Goal: Transaction & Acquisition: Purchase product/service

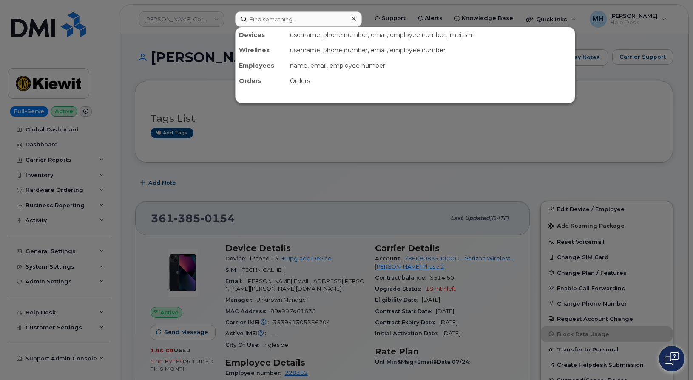
click at [303, 22] on input at bounding box center [298, 18] width 127 height 15
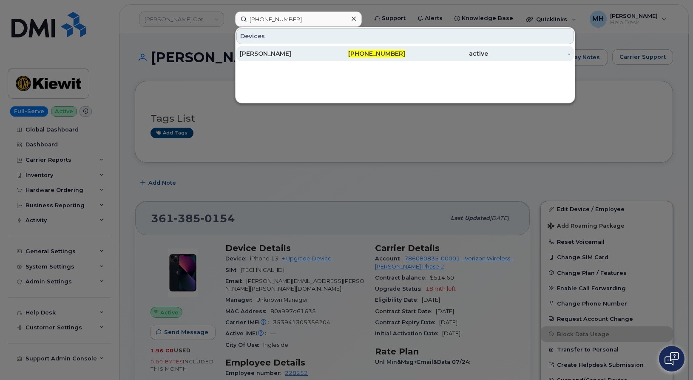
type input "301-440-6763"
click at [289, 55] on div "[PERSON_NAME]" at bounding box center [281, 53] width 83 height 9
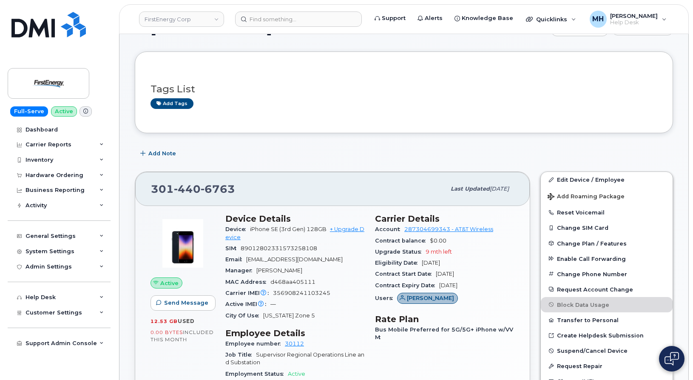
scroll to position [43, 0]
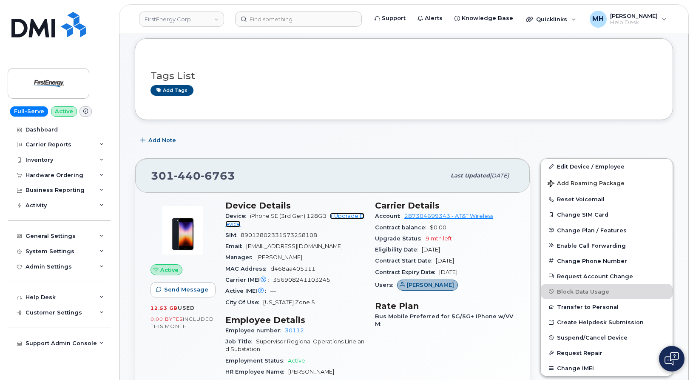
click at [346, 215] on link "+ Upgrade Device" at bounding box center [294, 220] width 139 height 14
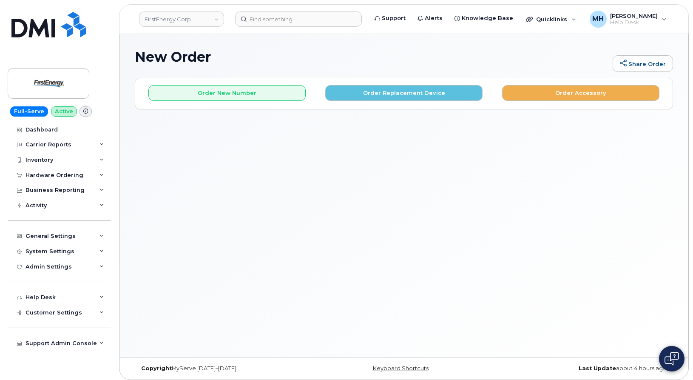
click at [366, 103] on div "Order New Number Order Replacement Device Order Accessory Please choose the car…" at bounding box center [403, 93] width 537 height 30
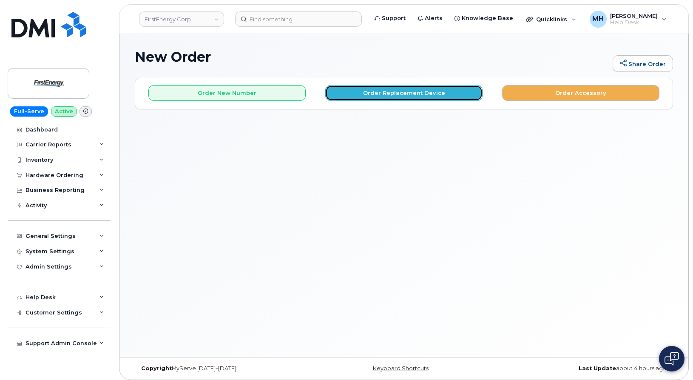
click at [366, 97] on button "Order Replacement Device" at bounding box center [403, 93] width 157 height 16
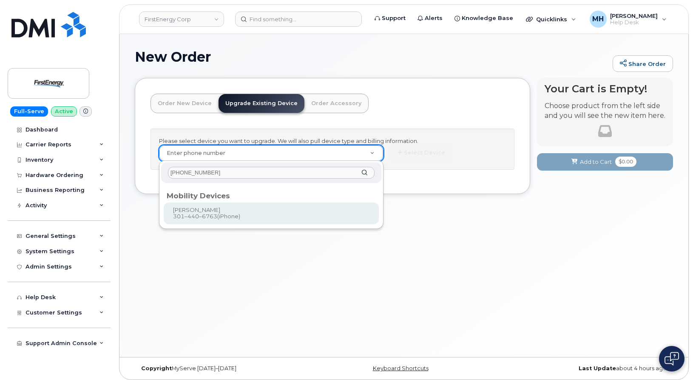
type input "301-440-6763"
type input "830968"
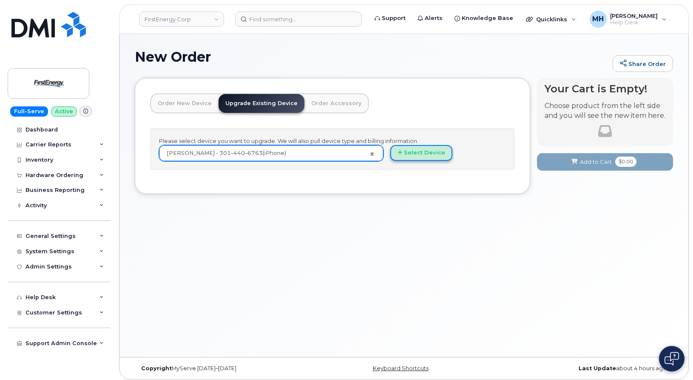
click at [448, 159] on button "Select Device" at bounding box center [421, 153] width 62 height 16
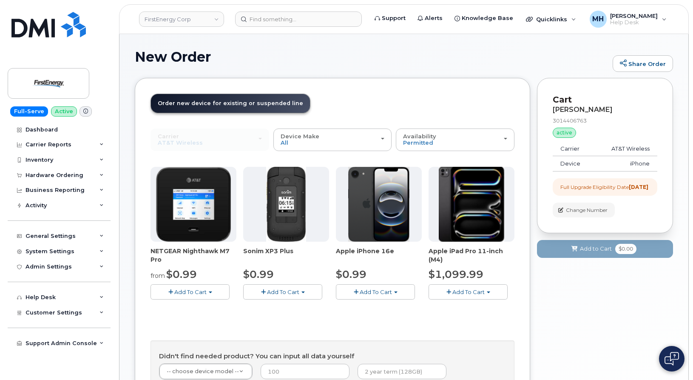
click at [366, 287] on button "Add To Cart" at bounding box center [375, 291] width 79 height 15
click at [374, 318] on div "NETGEAR Nighthawk M7 Pro from $0.99 Add To Cart $0.99 - 2 Year Upgrade $449.99 …" at bounding box center [332, 291] width 364 height 248
click at [373, 297] on button "Add To Cart" at bounding box center [375, 291] width 79 height 15
click at [373, 307] on link "$0.99 - 2 Year Upgrade" at bounding box center [379, 307] width 82 height 11
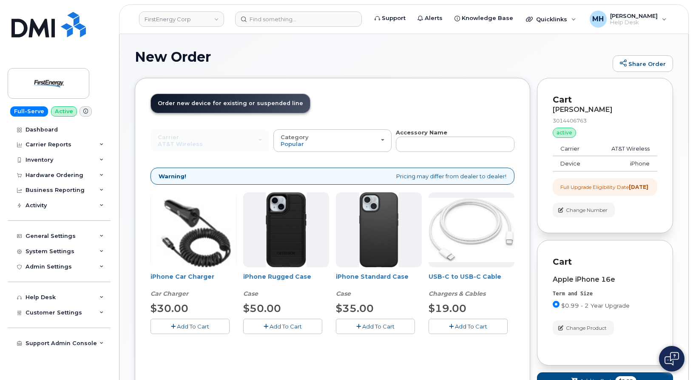
click at [219, 329] on button "Add To Cart" at bounding box center [189, 325] width 79 height 15
click at [355, 332] on button "Add To Cart" at bounding box center [375, 325] width 79 height 15
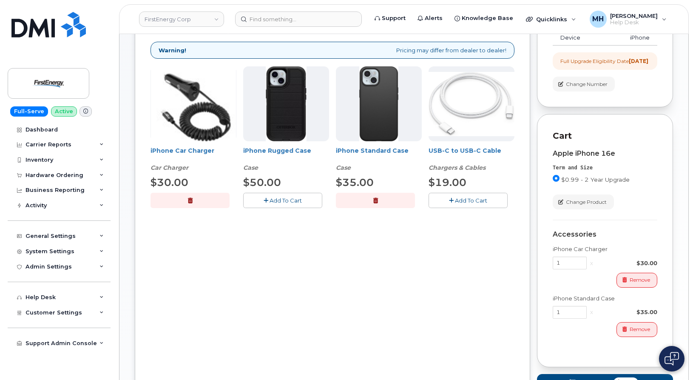
scroll to position [170, 0]
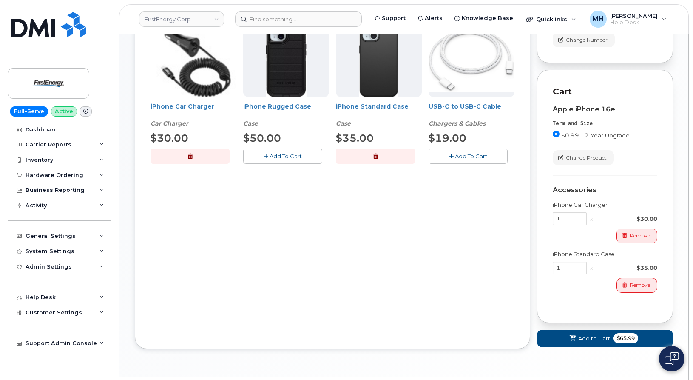
click at [471, 156] on span "Add To Cart" at bounding box center [471, 156] width 32 height 7
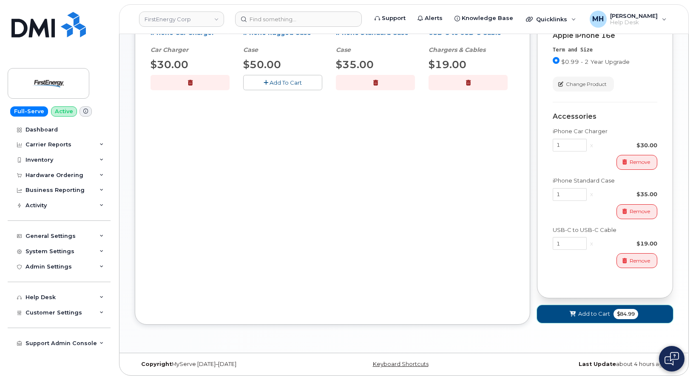
click at [574, 312] on icon at bounding box center [573, 314] width 6 height 6
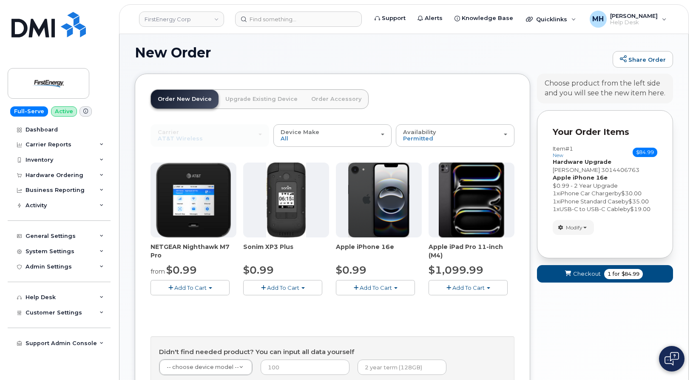
scroll to position [114, 0]
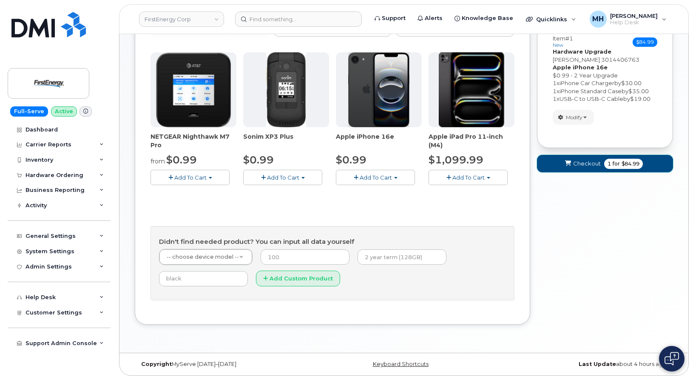
click at [565, 167] on span "submit" at bounding box center [568, 163] width 8 height 8
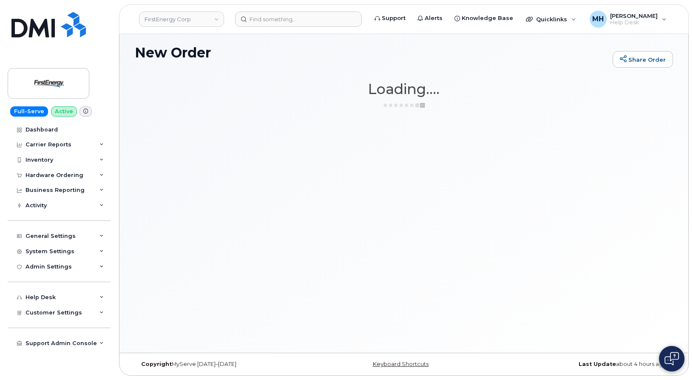
scroll to position [4, 0]
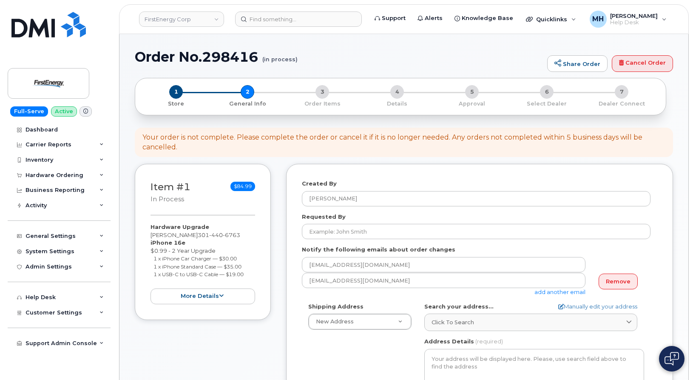
select select
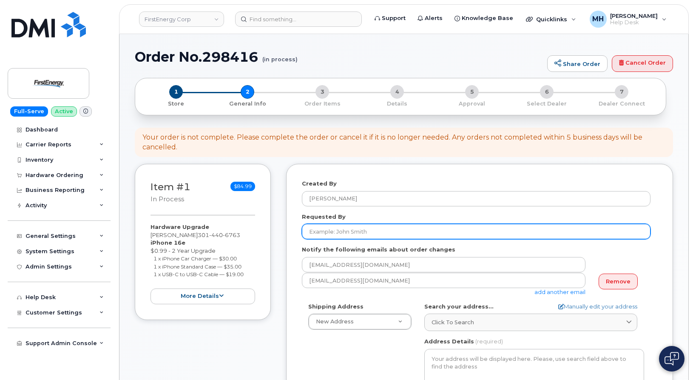
click at [383, 232] on input "Requested By" at bounding box center [476, 231] width 349 height 15
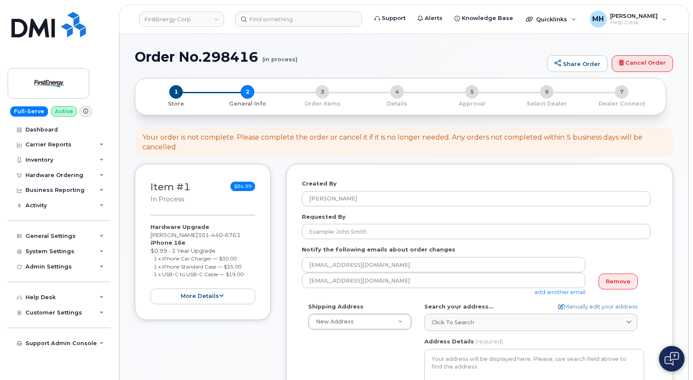
click at [285, 222] on div "Item #1 in process $84.99 Hardware Upgrade JOHN E RAIDT JR 301 440 6763 iPhone …" at bounding box center [404, 356] width 538 height 384
drag, startPoint x: 201, startPoint y: 235, endPoint x: 182, endPoint y: 233, distance: 18.4
click at [153, 231] on div "Hardware Upgrade JOHN E RAIDT JR 301 440 6763 iPhone 16e $0.99 - 2 Year Upgrade…" at bounding box center [202, 263] width 105 height 81
click at [184, 233] on div "Hardware Upgrade JOHN E RAIDT JR 301 440 6763 iPhone 16e $0.99 - 2 Year Upgrade…" at bounding box center [202, 263] width 105 height 81
drag, startPoint x: 191, startPoint y: 234, endPoint x: 150, endPoint y: 234, distance: 41.7
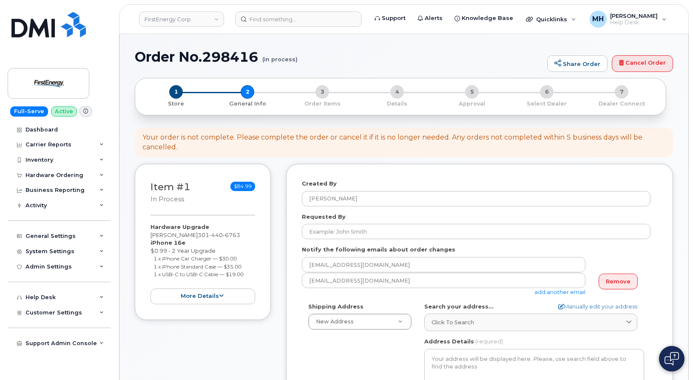
click at [150, 234] on div "Item #1 in process $84.99 Hardware Upgrade JOHN E RAIDT JR 301 440 6763 iPhone …" at bounding box center [203, 242] width 136 height 156
click at [393, 240] on form "Created By Melissa Hoye Requested By Notify the following emails about order ch…" at bounding box center [479, 349] width 355 height 340
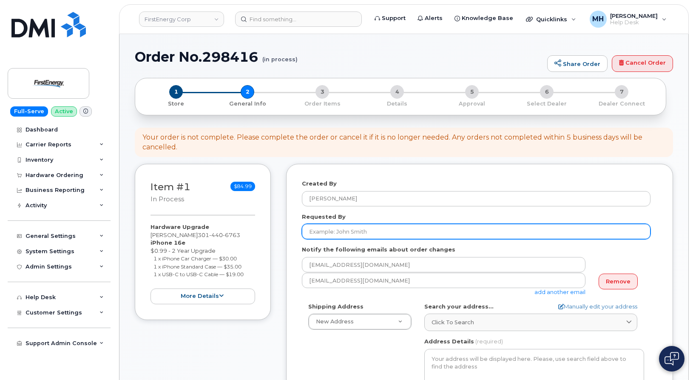
click at [392, 234] on input "Requested By" at bounding box center [476, 231] width 349 height 15
paste input "[PERSON_NAME]"
type input "[PERSON_NAME]"
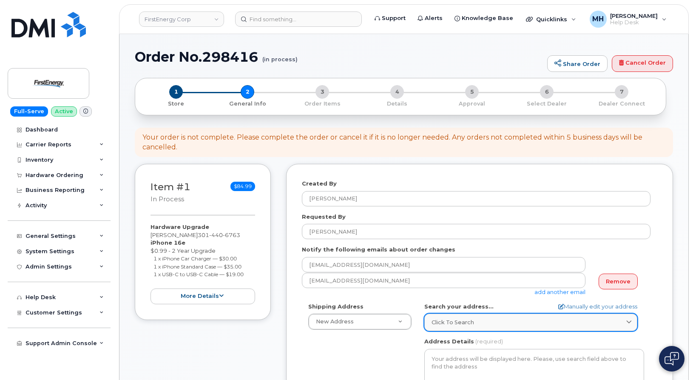
click at [447, 320] on span "Click to search" at bounding box center [452, 322] width 43 height 8
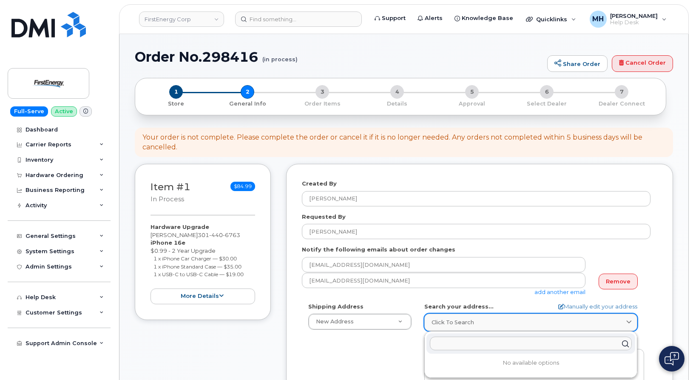
paste input "10802 Bower Ave Williamsport, MD 21795"
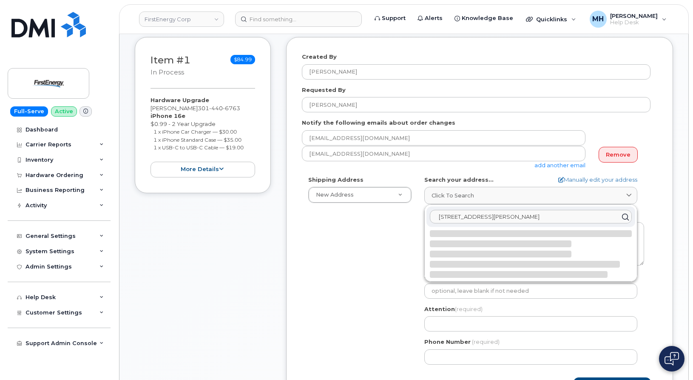
scroll to position [128, 0]
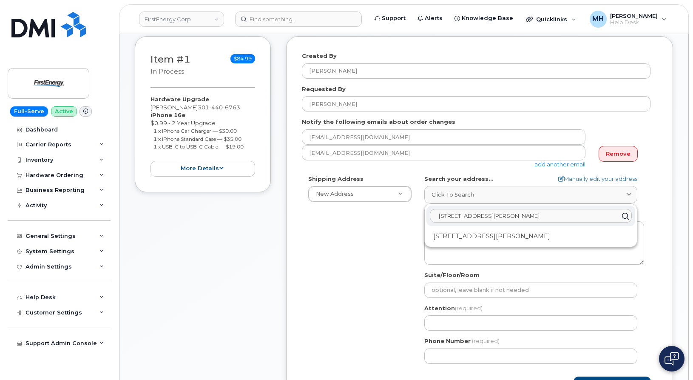
type input "10802 Bower Ave Williamsport, MD 21795"
click at [469, 238] on div "10802 Bower Ave Williamsport MD 21795-3016" at bounding box center [530, 236] width 209 height 14
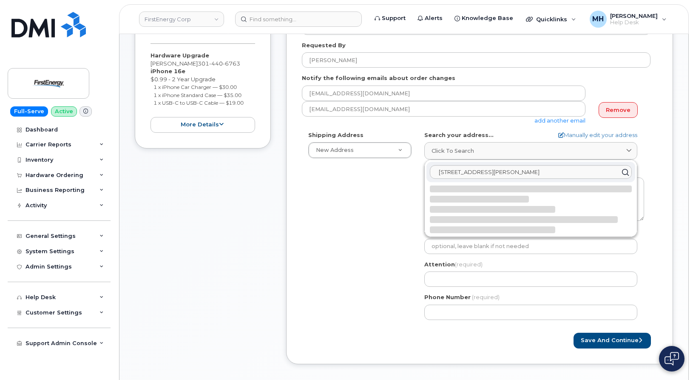
select select
type textarea "10802 Bower Ave WILLIAMSPORT MD 21795-3016 UNITED STATES"
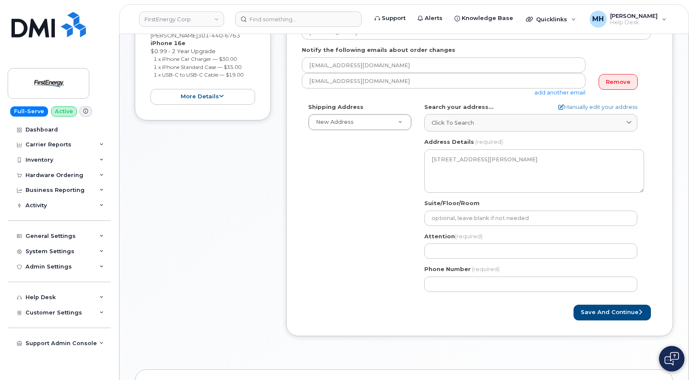
scroll to position [213, 0]
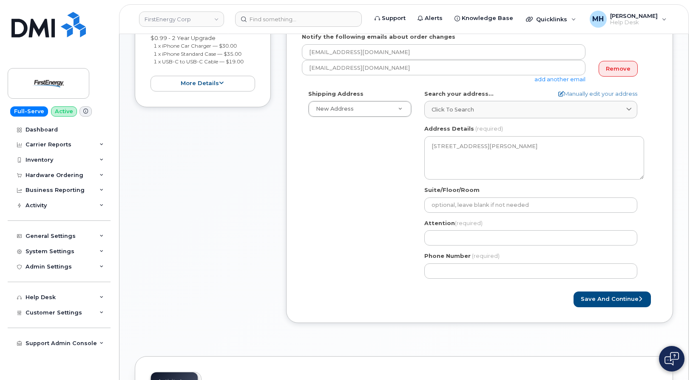
click at [448, 230] on div "Attention (required)" at bounding box center [534, 232] width 220 height 27
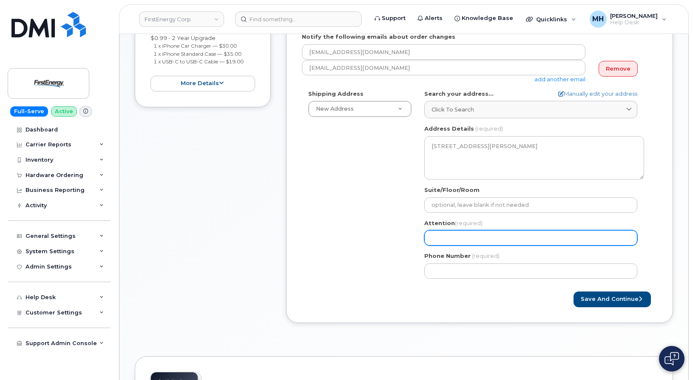
click at [496, 239] on input "Attention (required)" at bounding box center [530, 237] width 213 height 15
paste input "[PERSON_NAME]"
type input "[PERSON_NAME]"
select select
type input "[PERSON_NAME]"
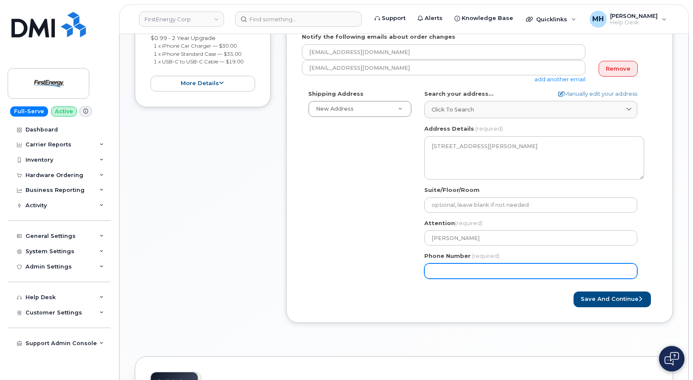
click at [467, 274] on input "Phone Number" at bounding box center [530, 270] width 213 height 15
paste input "3014406763"
click at [459, 269] on input "Phone Number" at bounding box center [530, 270] width 213 height 15
select select
type input "3014406763"
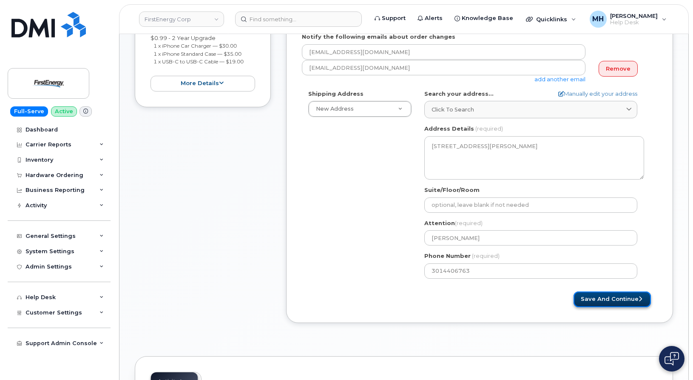
click at [593, 298] on button "Save and Continue" at bounding box center [611, 299] width 77 height 16
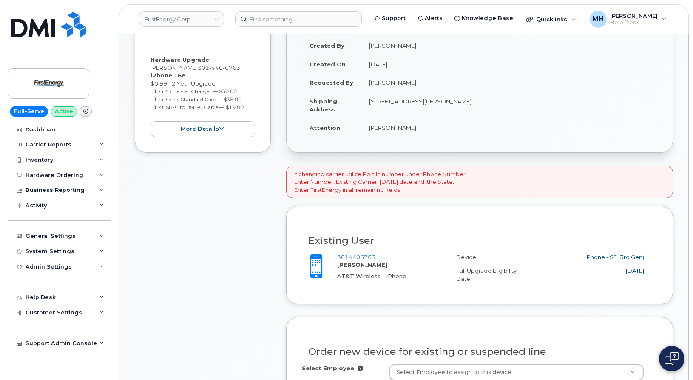
scroll to position [340, 0]
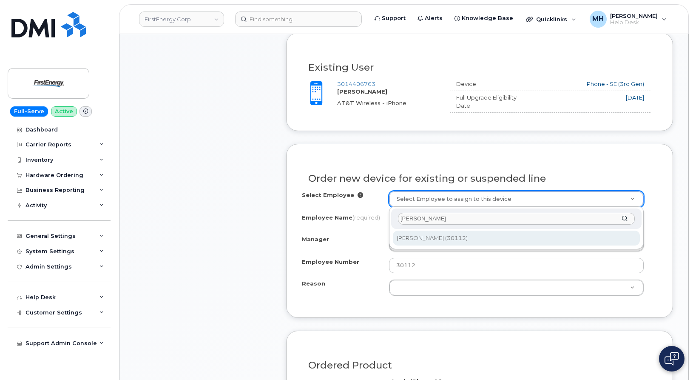
type input "[PERSON_NAME]"
type input "2074616"
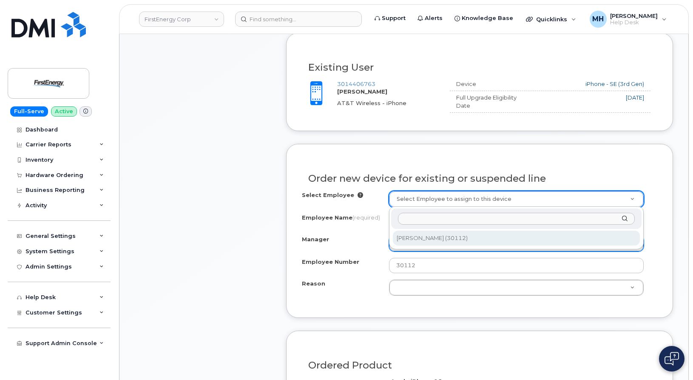
type input "[PERSON_NAME]"
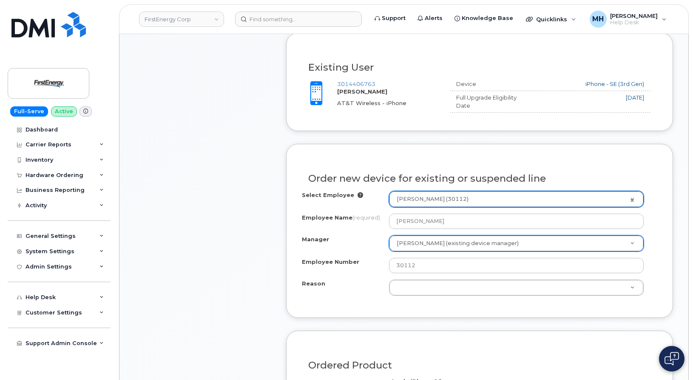
select select "2070190"
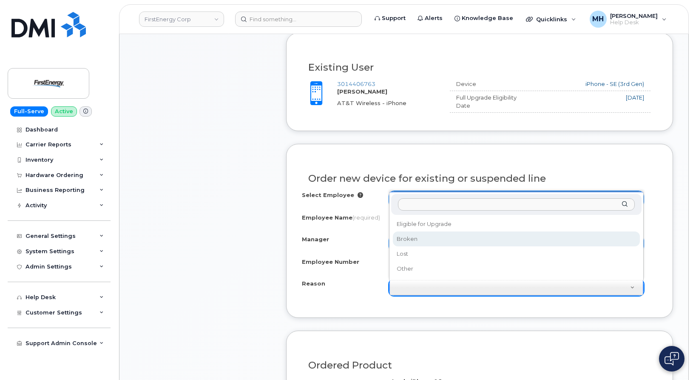
select select "broken"
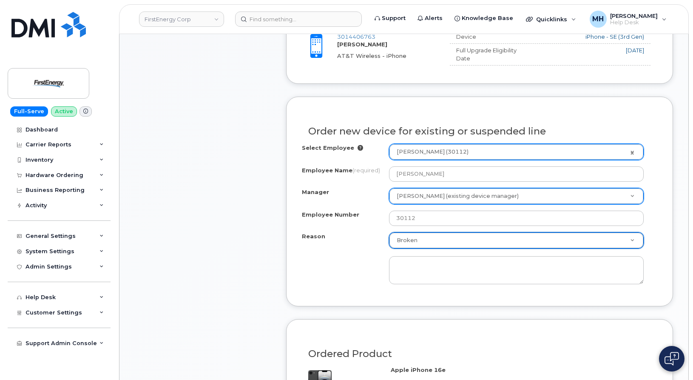
scroll to position [468, 0]
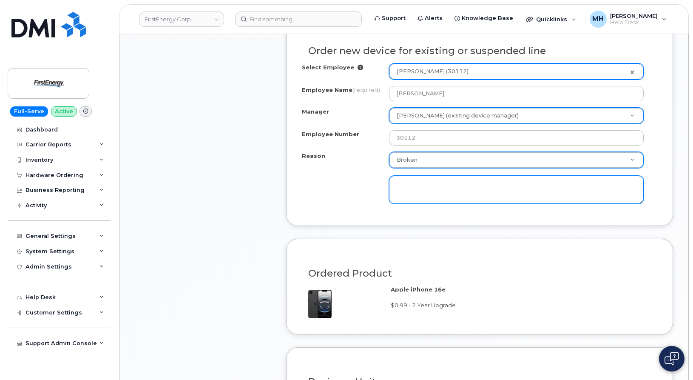
click at [412, 191] on textarea at bounding box center [516, 190] width 255 height 28
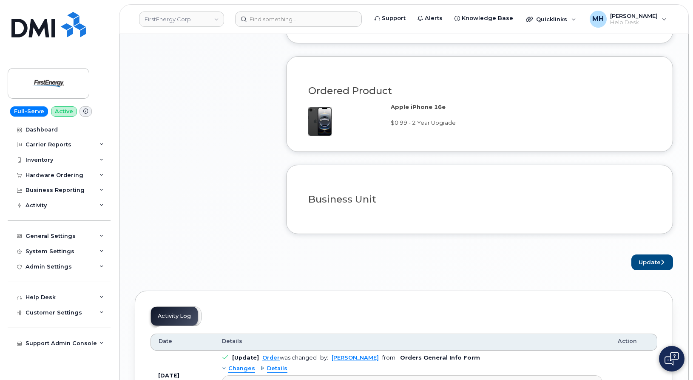
scroll to position [680, 0]
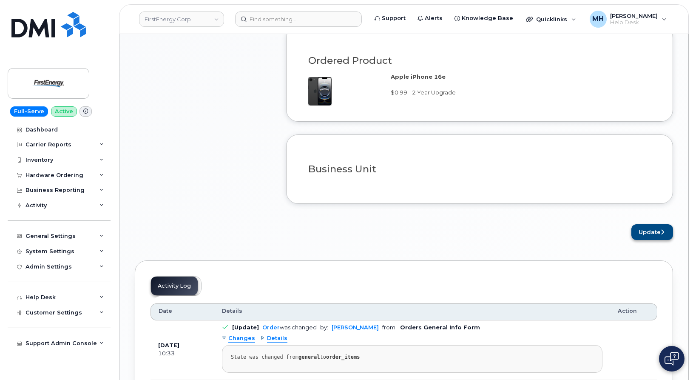
type textarea "Phone doesn't hold charge."
click at [656, 225] on button "Update" at bounding box center [652, 232] width 42 height 16
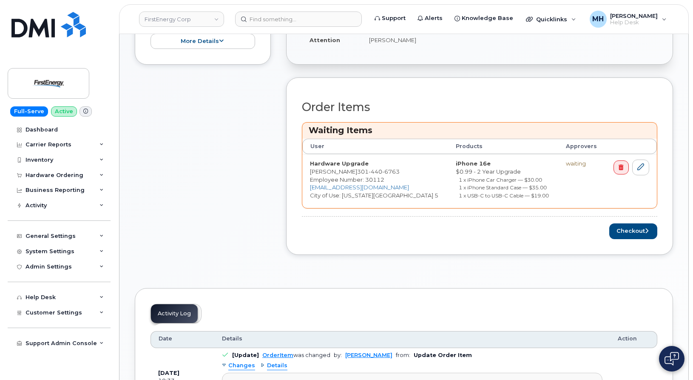
scroll to position [340, 0]
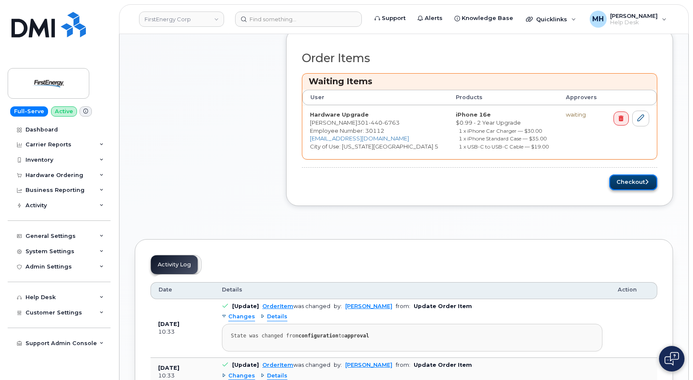
click at [617, 185] on button "Checkout" at bounding box center [633, 182] width 48 height 16
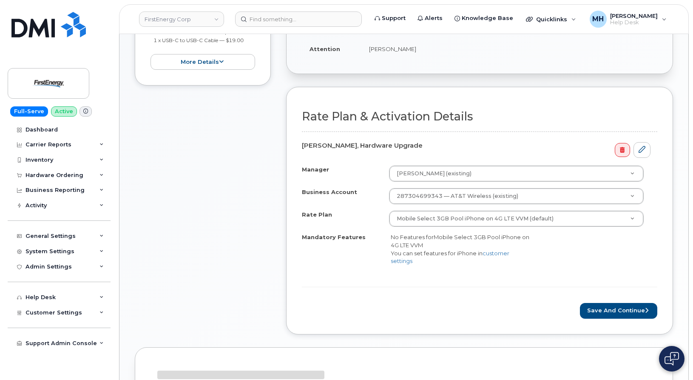
scroll to position [255, 0]
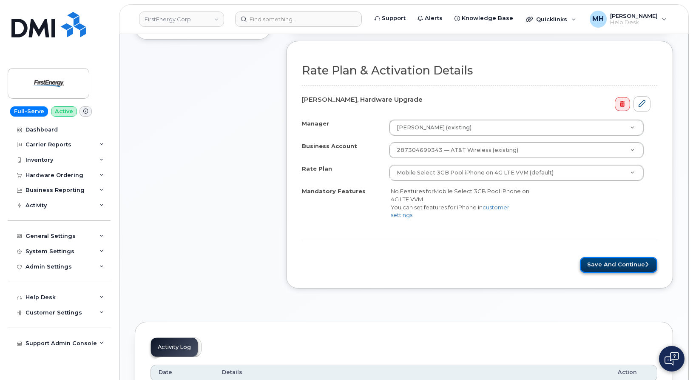
drag, startPoint x: 604, startPoint y: 264, endPoint x: 441, endPoint y: 268, distance: 162.4
click at [604, 264] on button "Save and Continue" at bounding box center [618, 265] width 77 height 16
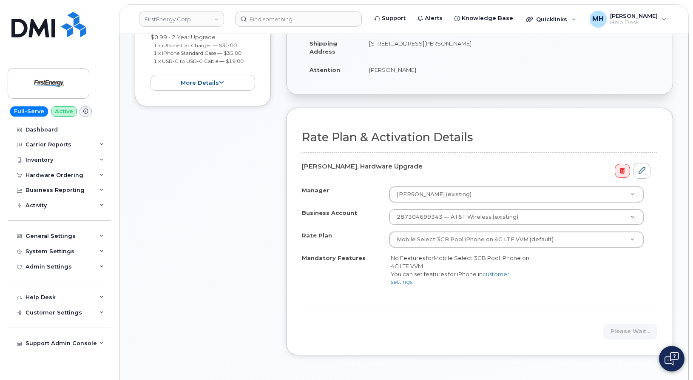
scroll to position [85, 0]
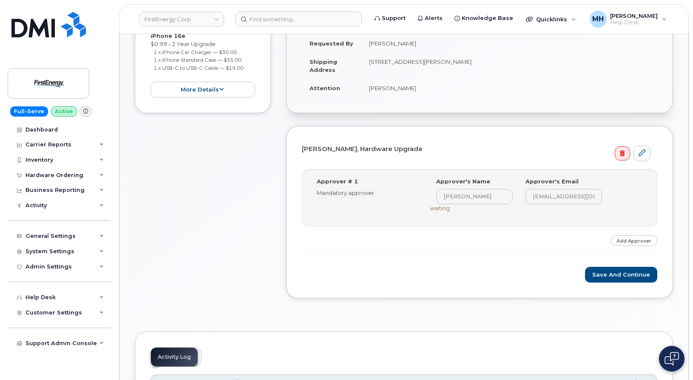
scroll to position [298, 0]
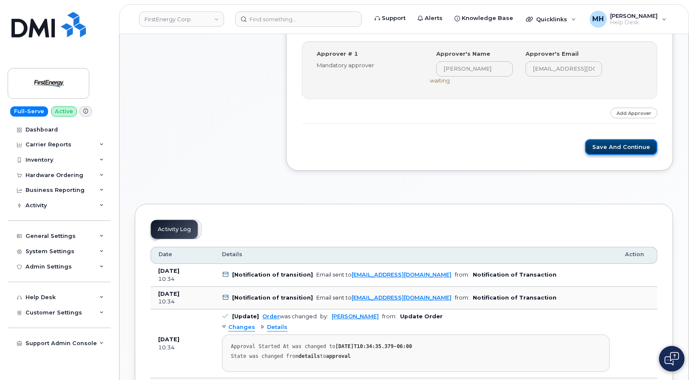
click at [617, 149] on button "Save and Continue" at bounding box center [621, 147] width 72 height 16
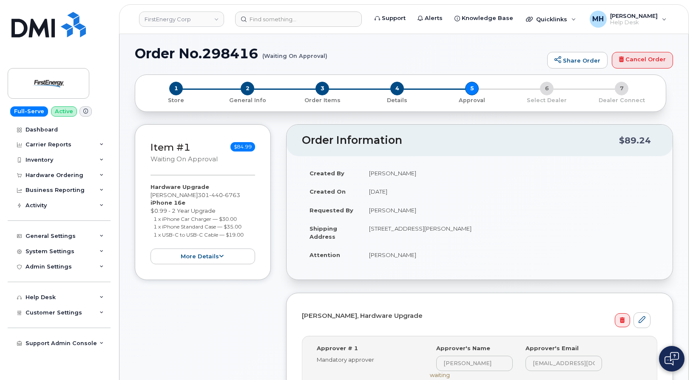
scroll to position [0, 0]
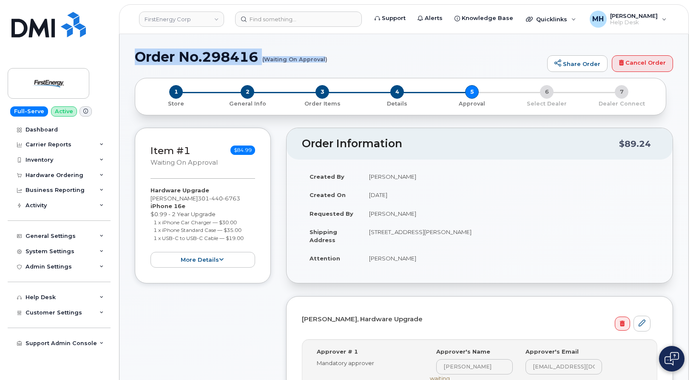
drag, startPoint x: 135, startPoint y: 59, endPoint x: 325, endPoint y: 57, distance: 190.0
click at [325, 57] on h1 "Order No.298416 (Waiting On Approval)" at bounding box center [339, 56] width 408 height 15
copy h1 "Order No.298416 (Waiting On Approval"
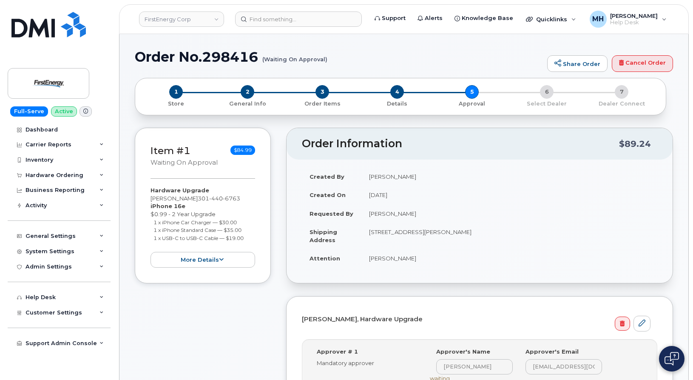
click at [279, 295] on div "Item #1 Waiting On Approval $84.99 Hardware Upgrade [PERSON_NAME] [PHONE_NUMBER…" at bounding box center [404, 308] width 538 height 361
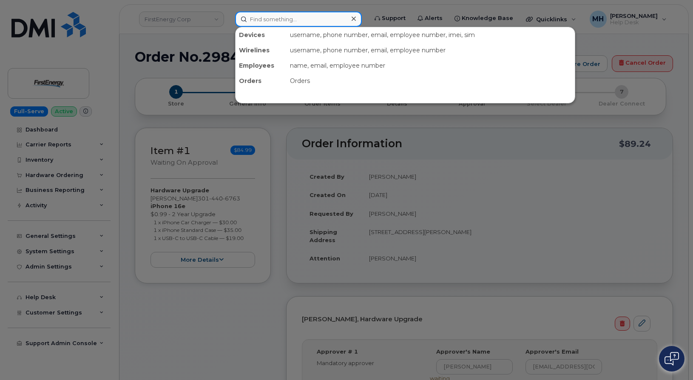
click at [337, 23] on input at bounding box center [298, 18] width 127 height 15
paste input "[PHONE_NUMBER]"
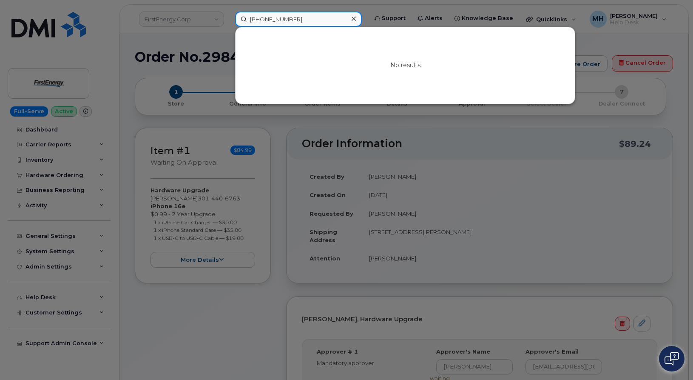
drag, startPoint x: 295, startPoint y: 19, endPoint x: 242, endPoint y: 19, distance: 53.1
click at [242, 19] on input "[PHONE_NUMBER]" at bounding box center [298, 18] width 127 height 15
type input "[PHONE_NUMBER]"
click at [310, 21] on input "[PHONE_NUMBER]" at bounding box center [298, 18] width 127 height 15
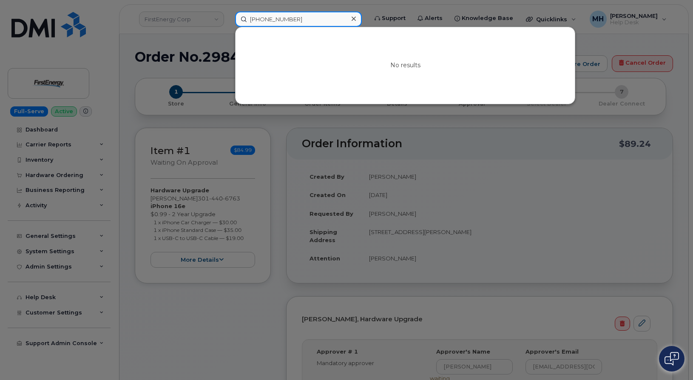
drag, startPoint x: 310, startPoint y: 21, endPoint x: 244, endPoint y: 20, distance: 66.3
click at [247, 19] on input "[PHONE_NUMBER]" at bounding box center [298, 18] width 127 height 15
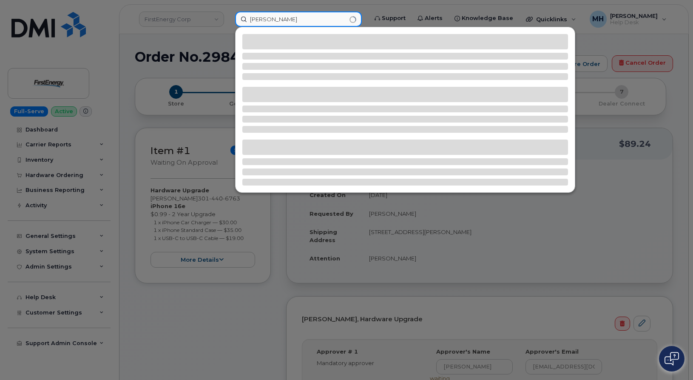
type input "[PERSON_NAME]"
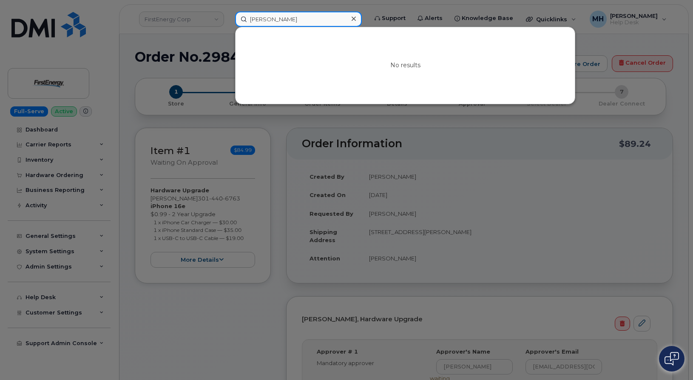
drag, startPoint x: 309, startPoint y: 20, endPoint x: 242, endPoint y: 20, distance: 66.7
click at [242, 20] on input "[PERSON_NAME]" at bounding box center [298, 18] width 127 height 15
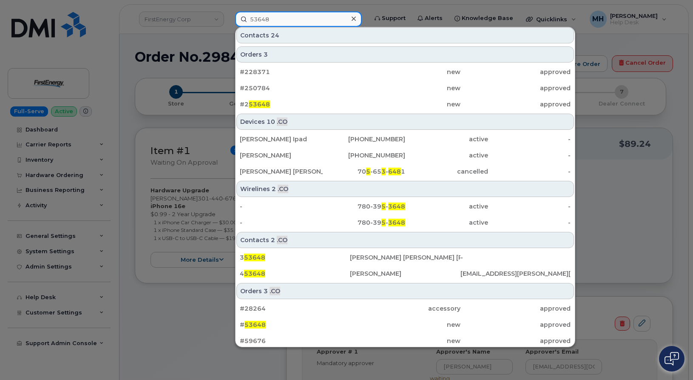
scroll to position [393, 0]
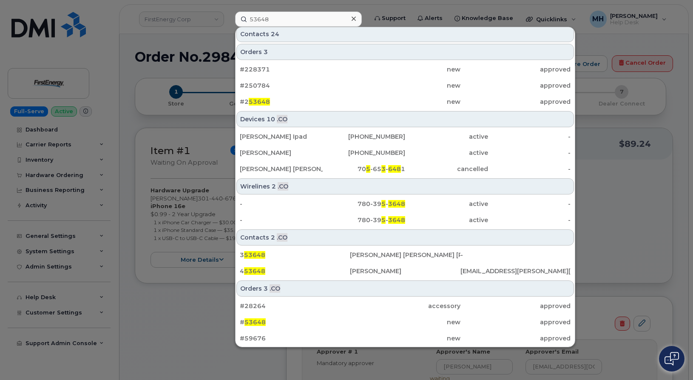
drag, startPoint x: 631, startPoint y: 217, endPoint x: 611, endPoint y: 227, distance: 22.1
click at [631, 217] on div at bounding box center [346, 190] width 693 height 380
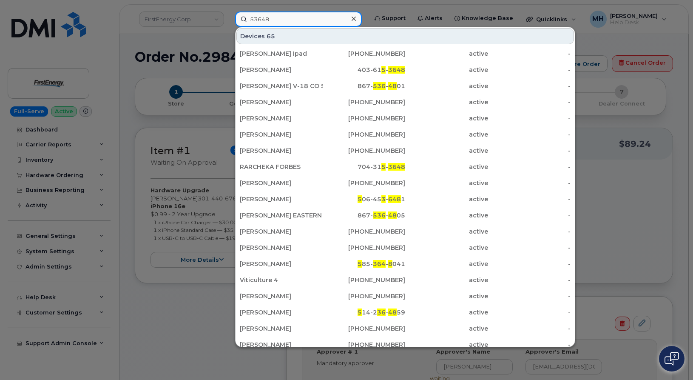
drag, startPoint x: 263, startPoint y: 22, endPoint x: 288, endPoint y: 21, distance: 25.1
click at [264, 22] on input "53648" at bounding box center [298, 18] width 127 height 15
drag, startPoint x: 288, startPoint y: 21, endPoint x: 221, endPoint y: 21, distance: 67.2
click at [228, 21] on div "53648 Devices 65 [PERSON_NAME] Ipad [PHONE_NUMBER] active - [PERSON_NAME] 403-6…" at bounding box center [298, 18] width 140 height 15
paste input "[PERSON_NAME]"
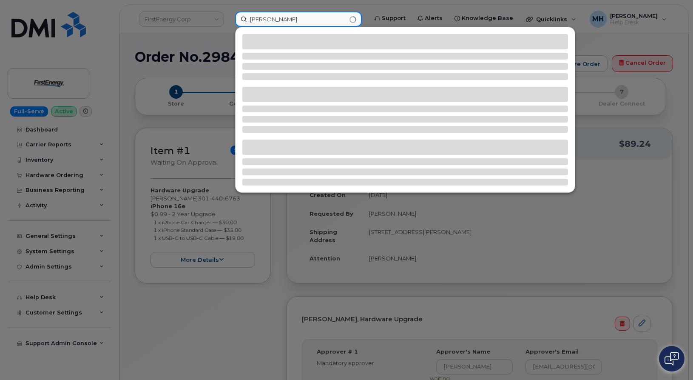
paste input "Balasko"
drag, startPoint x: 266, startPoint y: 20, endPoint x: 240, endPoint y: 20, distance: 25.9
click at [240, 20] on input "[PERSON_NAME]" at bounding box center [298, 18] width 127 height 15
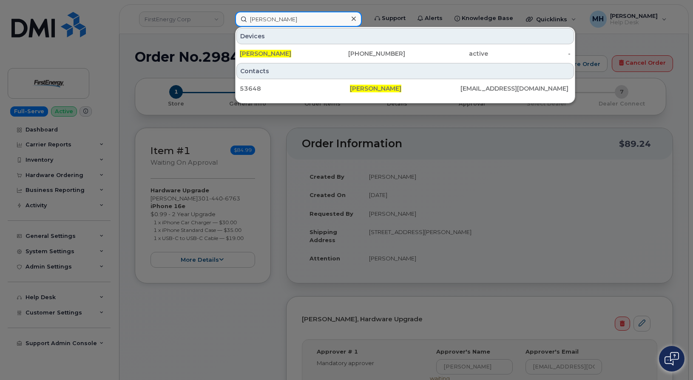
type input "[PERSON_NAME]"
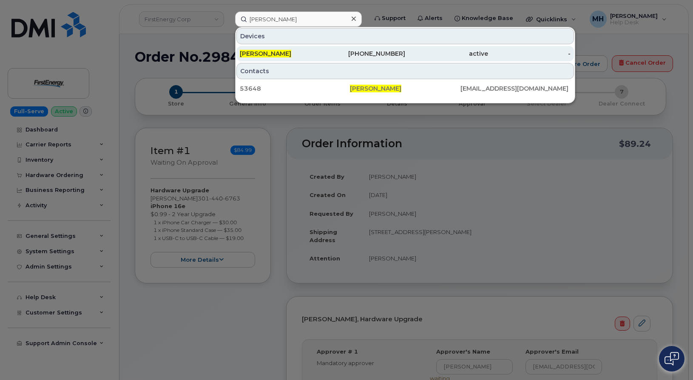
click at [298, 47] on div "[PERSON_NAME]" at bounding box center [281, 53] width 83 height 15
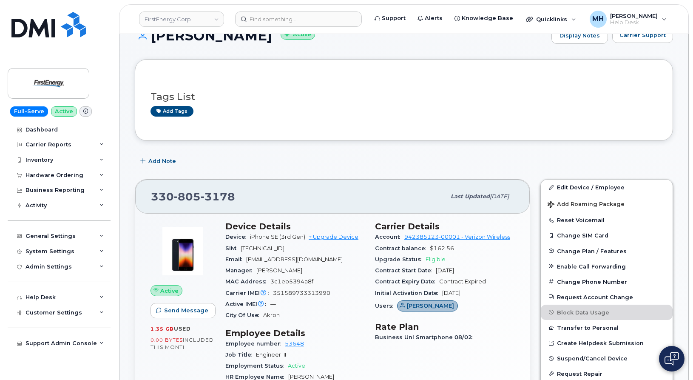
scroll to position [43, 0]
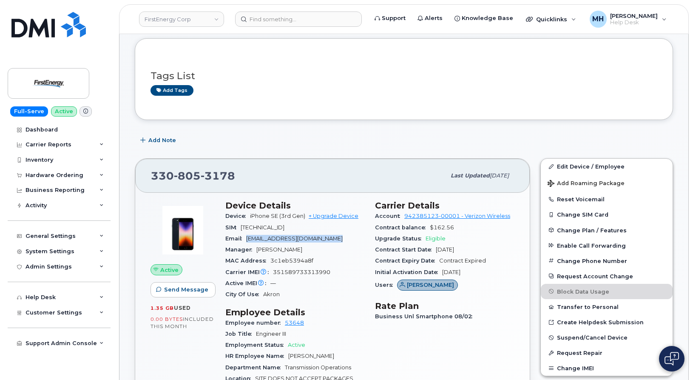
drag, startPoint x: 340, startPoint y: 238, endPoint x: 248, endPoint y: 241, distance: 92.7
click at [248, 241] on div "Email dbalasko@firstenergycorp.com" at bounding box center [294, 238] width 139 height 11
copy span "dbalasko@firstenergycorp.com"
drag, startPoint x: 215, startPoint y: 180, endPoint x: 158, endPoint y: 133, distance: 74.1
click at [149, 179] on div "330 805 3178 Last updated Aug 12, 2025" at bounding box center [332, 176] width 394 height 34
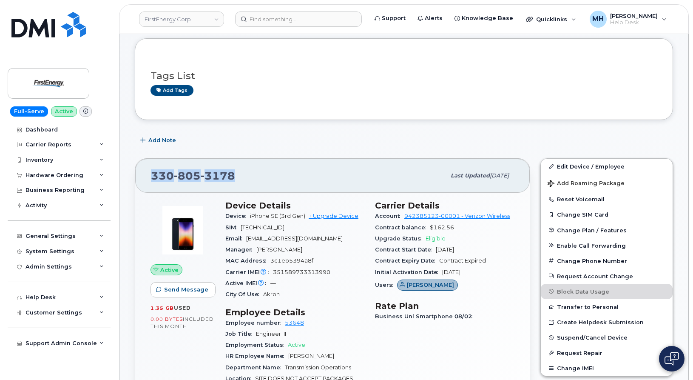
copy span "330 805 3178"
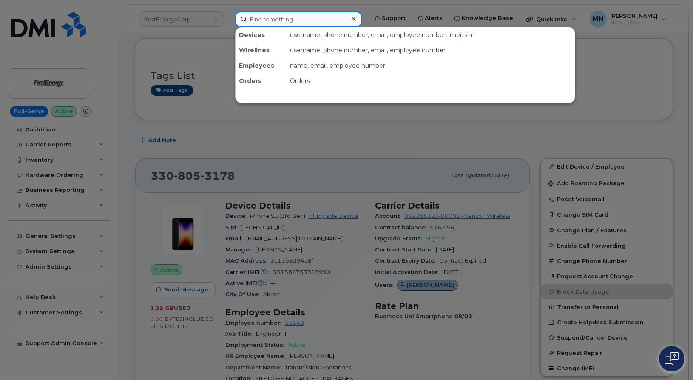
click at [284, 11] on input at bounding box center [298, 18] width 127 height 15
paste input "419-261-5408"
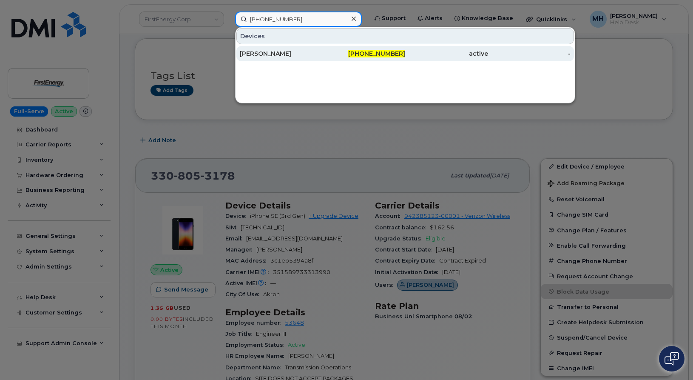
type input "419-261-5408"
click at [291, 54] on div "[PERSON_NAME]" at bounding box center [281, 53] width 83 height 9
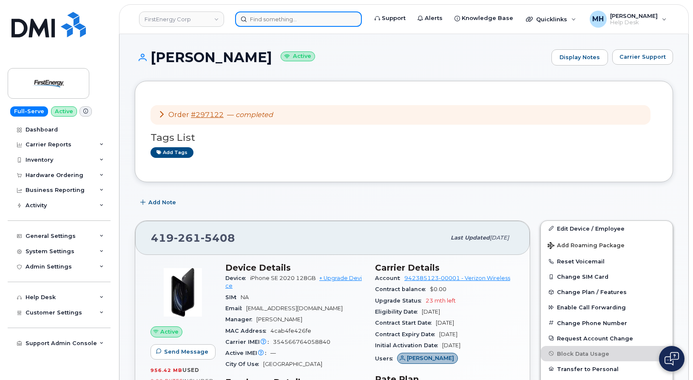
click at [325, 14] on input at bounding box center [298, 18] width 127 height 15
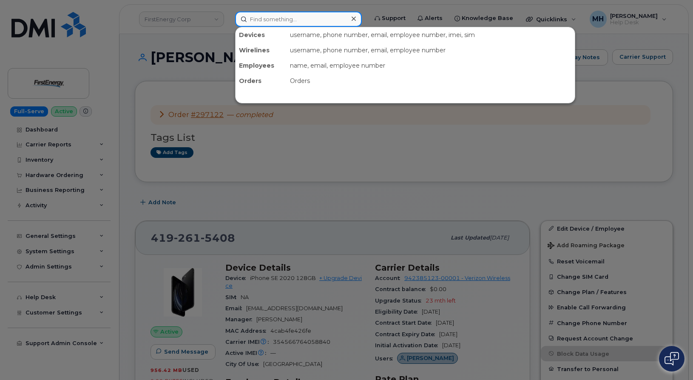
paste input "[PHONE_NUMBER]"
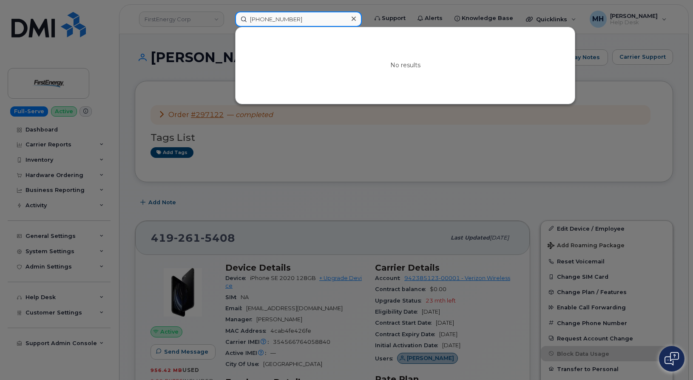
drag, startPoint x: 289, startPoint y: 23, endPoint x: 216, endPoint y: 30, distance: 72.6
click at [228, 27] on div "[PHONE_NUMBER] No results" at bounding box center [298, 18] width 140 height 15
paste input "351159273906494"
click at [233, 175] on div at bounding box center [346, 190] width 693 height 380
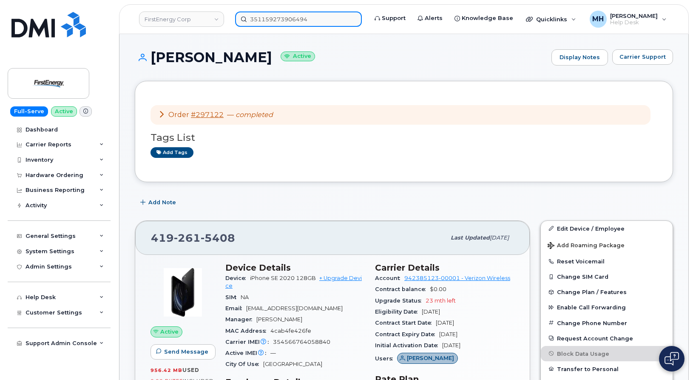
click at [291, 16] on input "351159273906494" at bounding box center [298, 18] width 127 height 15
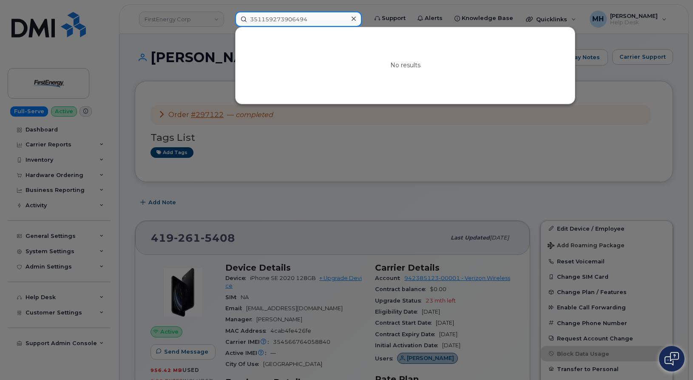
click at [291, 16] on input "351159273906494" at bounding box center [298, 18] width 127 height 15
paste input "4271815"
type input "351159274271815"
click at [214, 88] on div at bounding box center [346, 190] width 693 height 380
